Goal: Task Accomplishment & Management: Manage account settings

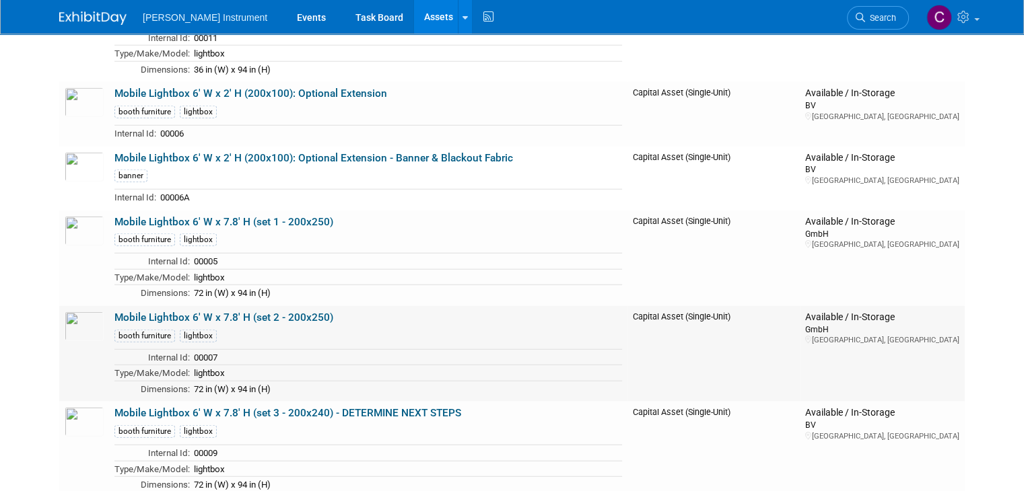
scroll to position [3298, 0]
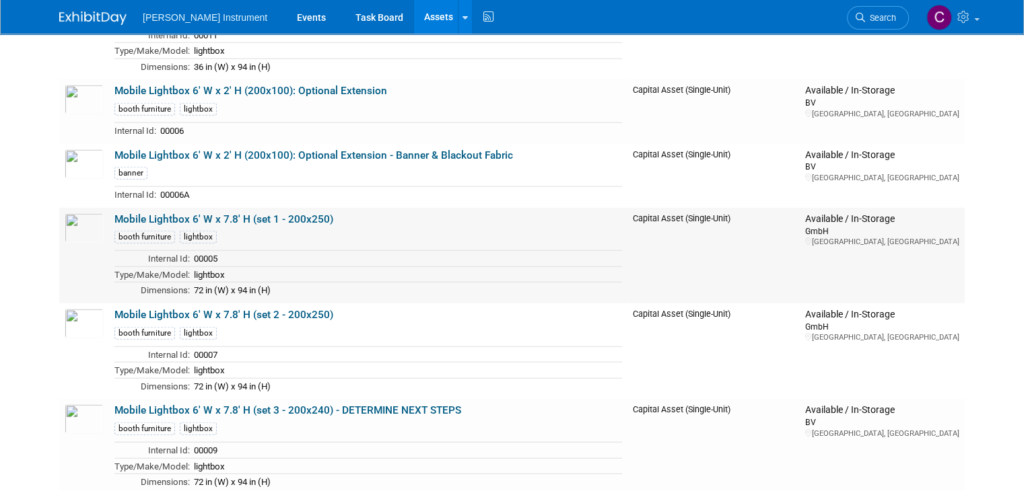
click at [293, 213] on link "Mobile Lightbox 6' W x 7.8' H (set 1 - 200x250)" at bounding box center [223, 219] width 219 height 12
click at [258, 304] on td "Mobile Lightbox 6' W x 7.8' H (set 2 - 200x250) booth furniture lightbox Intern…" at bounding box center [368, 352] width 518 height 96
click at [258, 309] on link "Mobile Lightbox 6' W x 7.8' H (set 2 - 200x250)" at bounding box center [223, 315] width 219 height 12
click at [178, 213] on link "Mobile Lightbox 6' W x 7.8' H (set 1 - 200x250)" at bounding box center [223, 219] width 219 height 12
click at [266, 309] on link "Mobile Lightbox 6' W x 7.8' H (set 2 - 200x250)" at bounding box center [223, 315] width 219 height 12
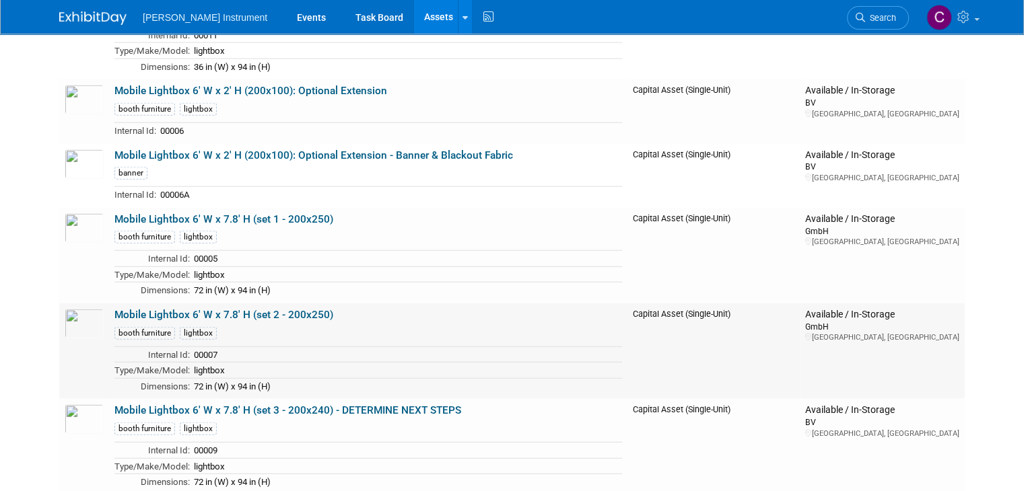
click at [295, 309] on link "Mobile Lightbox 6' W x 7.8' H (set 2 - 200x250)" at bounding box center [223, 315] width 219 height 12
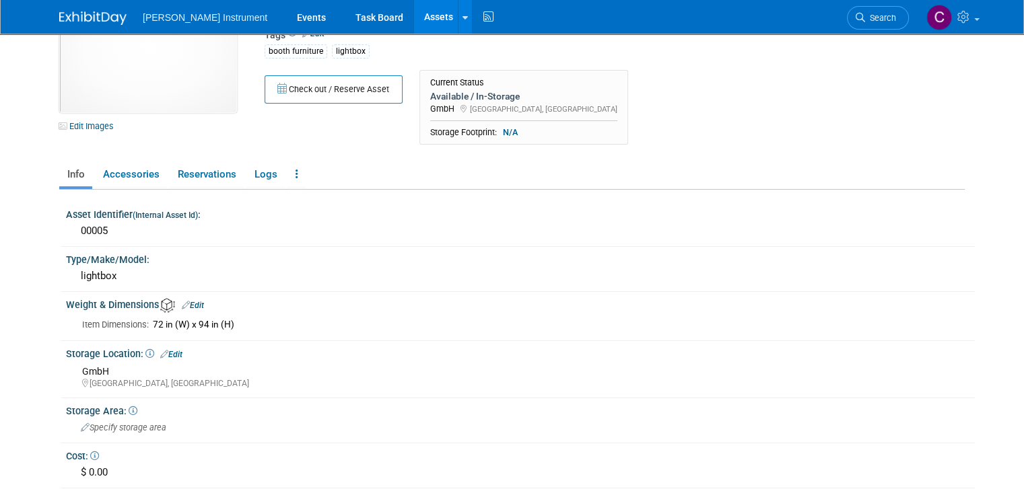
scroll to position [67, 0]
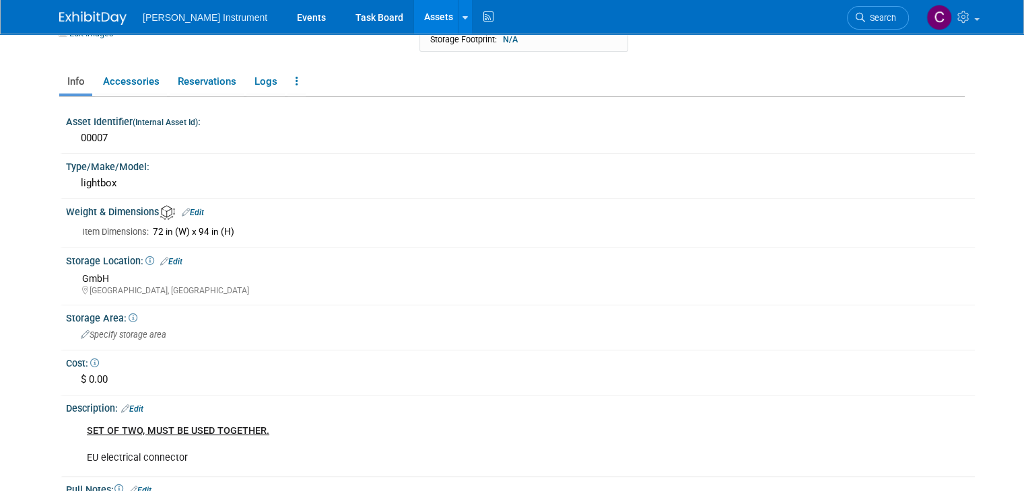
scroll to position [202, 0]
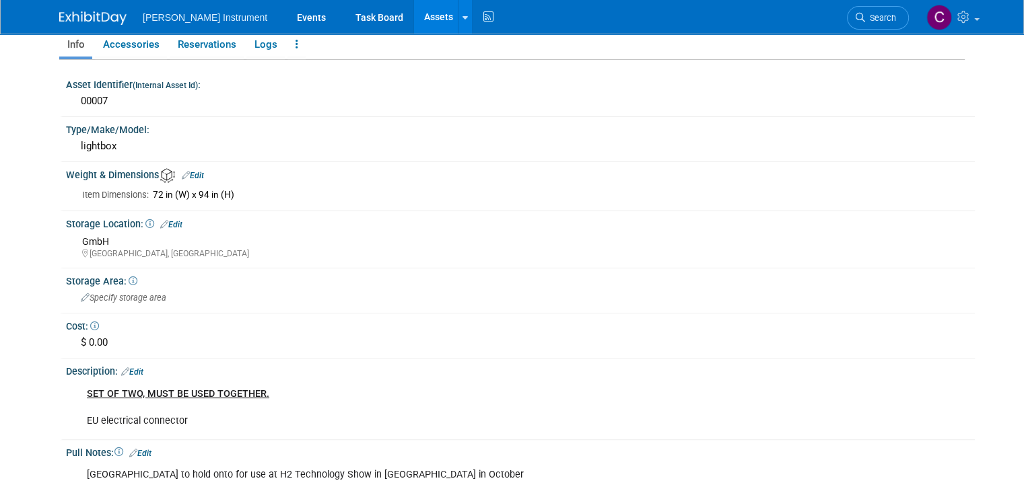
click at [163, 225] on link "Edit" at bounding box center [171, 224] width 22 height 9
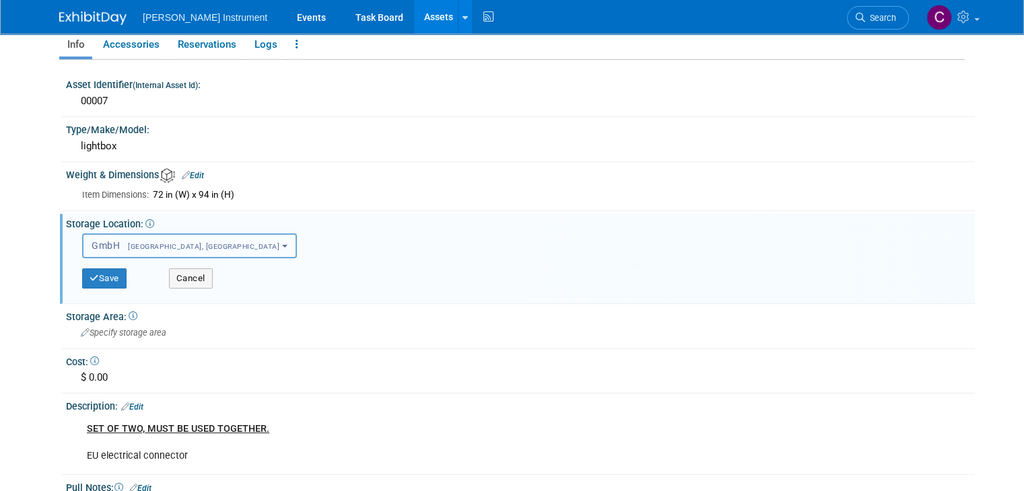
click at [164, 249] on button "GmbH Dresden, Germany" at bounding box center [189, 246] width 215 height 25
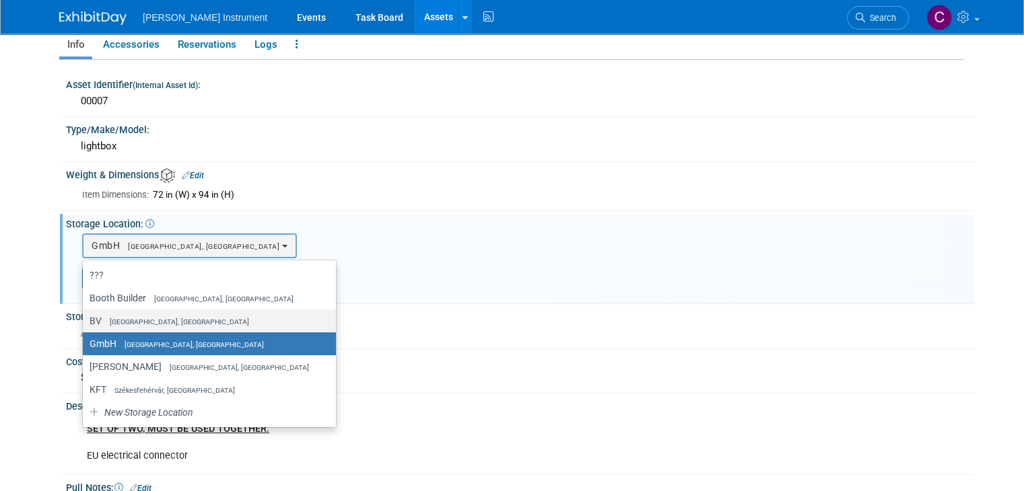
click at [157, 318] on span "[GEOGRAPHIC_DATA], [GEOGRAPHIC_DATA]" at bounding box center [175, 322] width 147 height 9
click at [85, 317] on input "BV [GEOGRAPHIC_DATA], [GEOGRAPHIC_DATA]" at bounding box center [80, 321] width 9 height 9
select select "11223881"
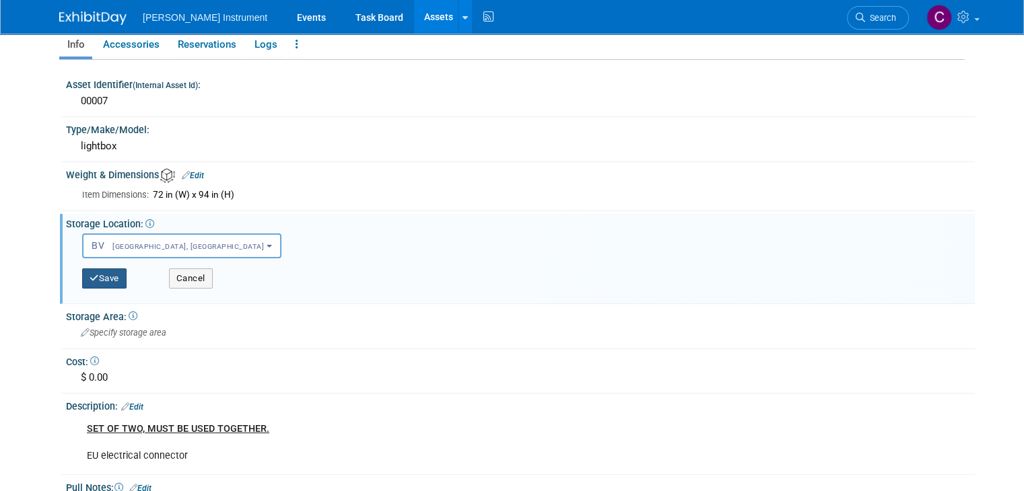
click at [111, 274] on button "Save" at bounding box center [104, 279] width 44 height 20
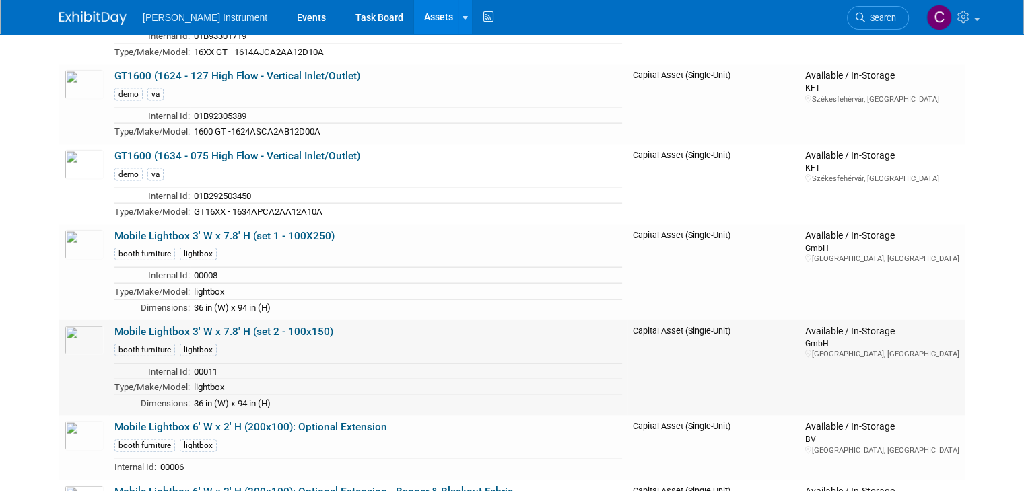
scroll to position [3029, 0]
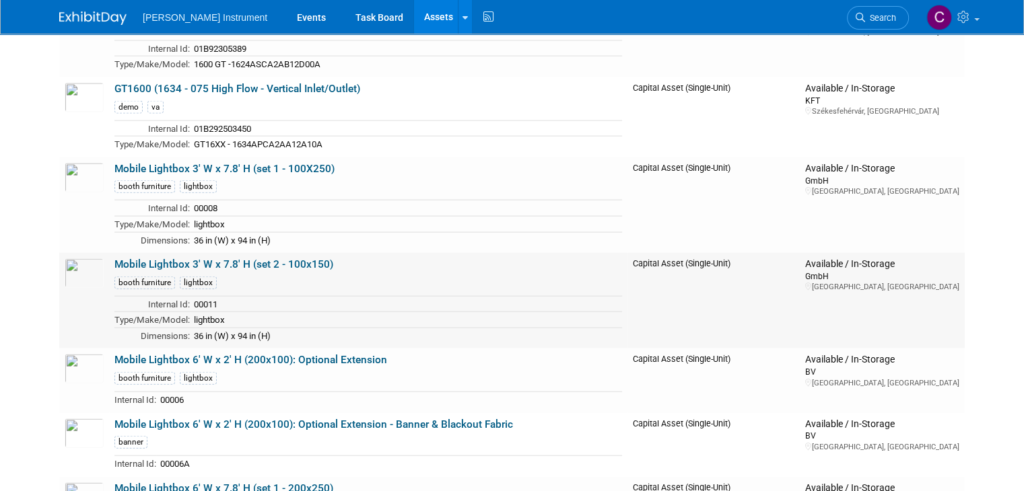
click at [211, 258] on link "Mobile Lightbox 3' W x 7.8' H (set 2 - 100x150)" at bounding box center [223, 264] width 219 height 12
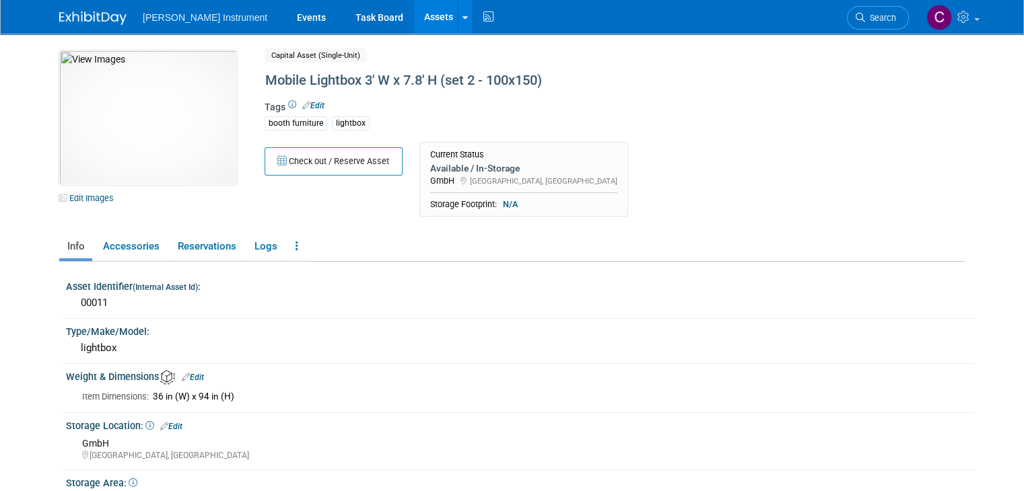
click at [163, 425] on link "Edit" at bounding box center [171, 426] width 22 height 9
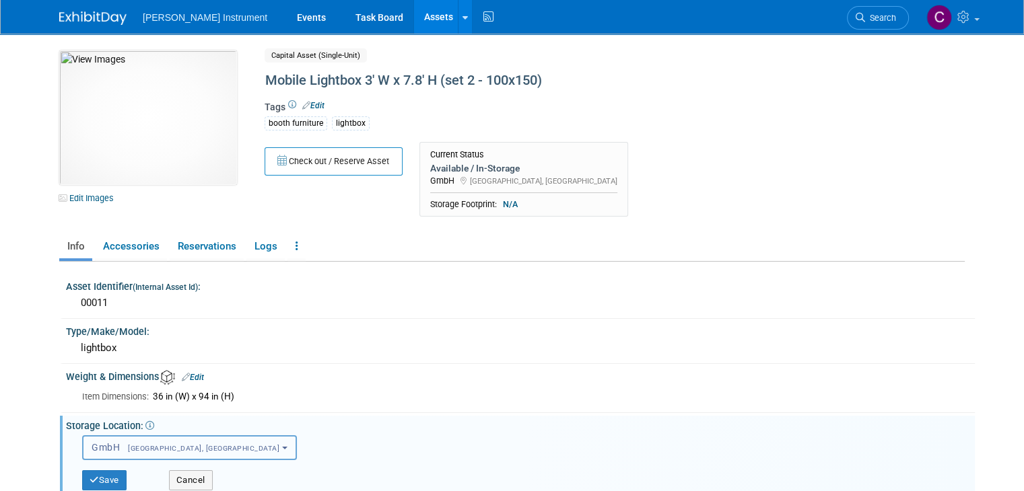
click at [138, 453] on button "GmbH [GEOGRAPHIC_DATA], [GEOGRAPHIC_DATA]" at bounding box center [189, 447] width 215 height 25
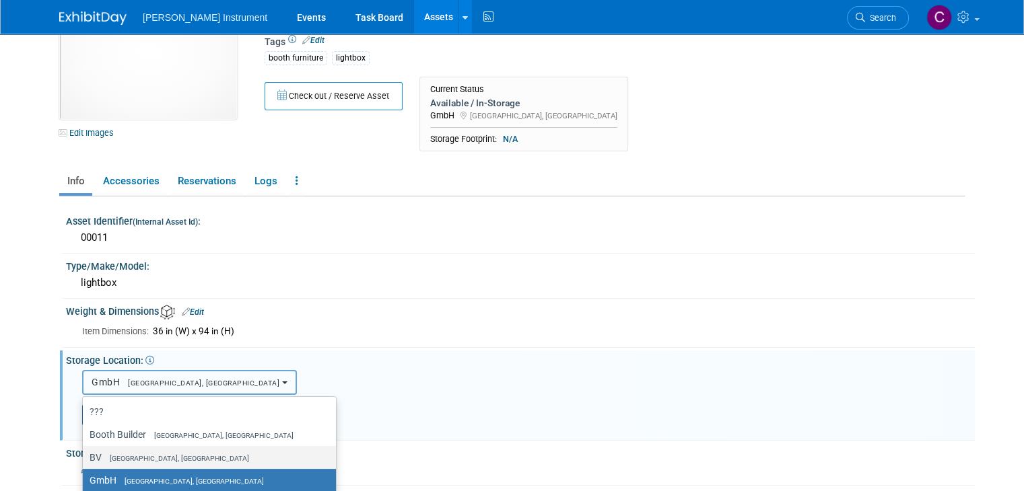
scroll to position [67, 0]
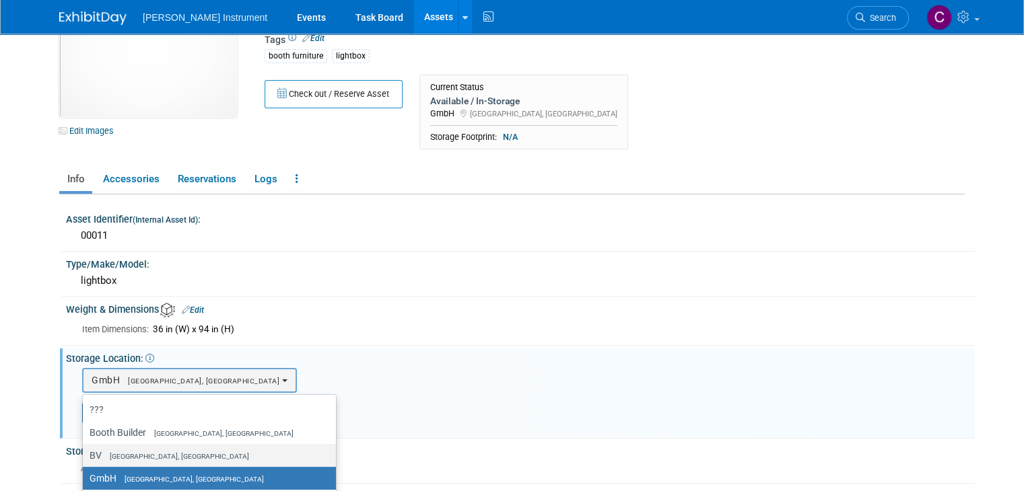
click at [137, 447] on label "BV [GEOGRAPHIC_DATA], [GEOGRAPHIC_DATA]" at bounding box center [206, 455] width 233 height 17
click at [85, 452] on input "BV [GEOGRAPHIC_DATA], [GEOGRAPHIC_DATA]" at bounding box center [80, 456] width 9 height 9
select select "11223881"
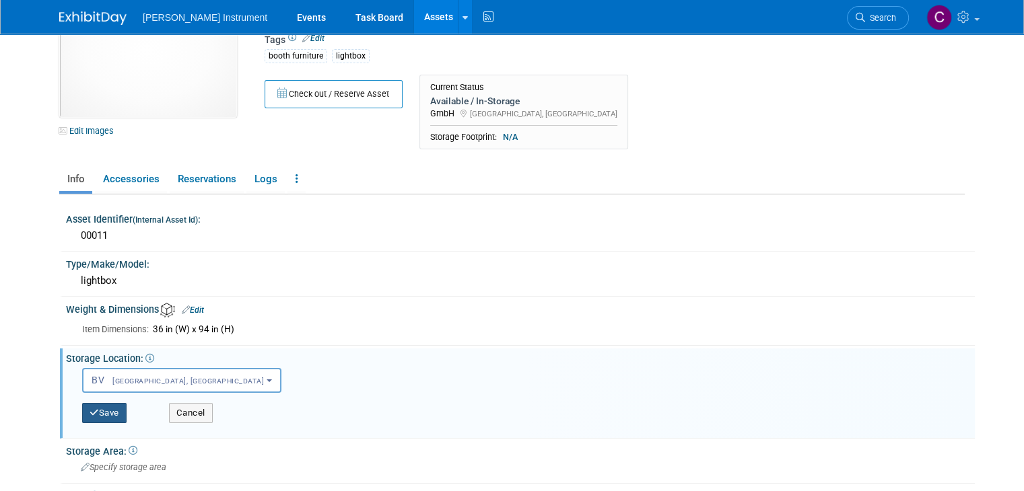
click at [107, 413] on button "Save" at bounding box center [104, 413] width 44 height 20
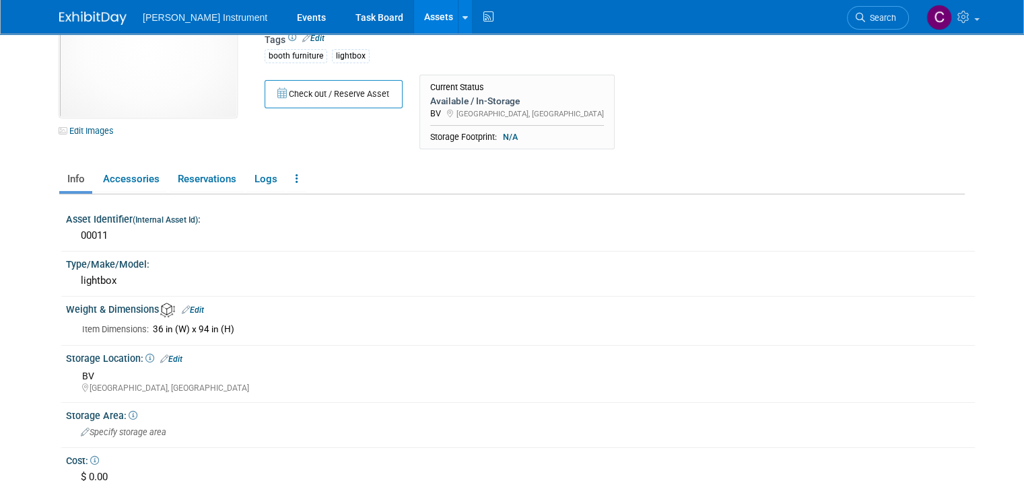
click at [414, 12] on link "Assets" at bounding box center [438, 17] width 49 height 34
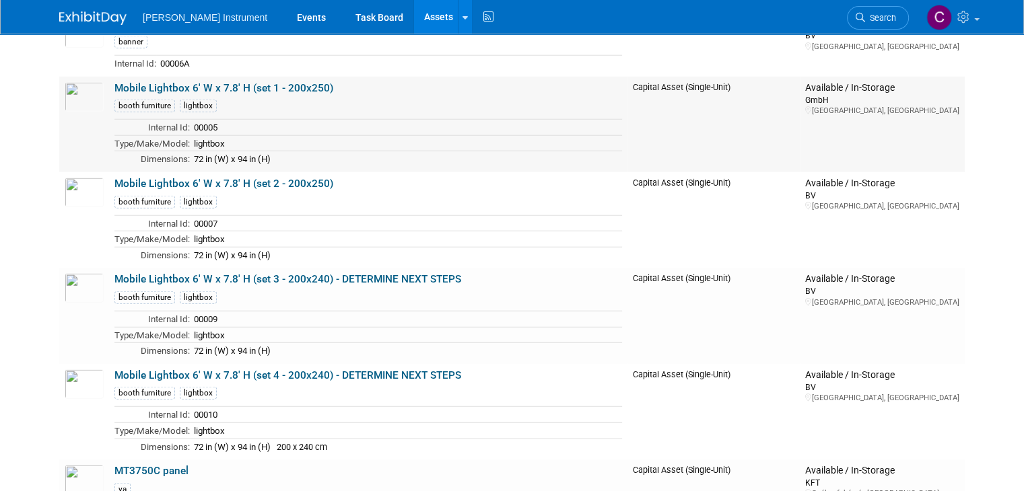
scroll to position [3432, 0]
